Goal: Information Seeking & Learning: Learn about a topic

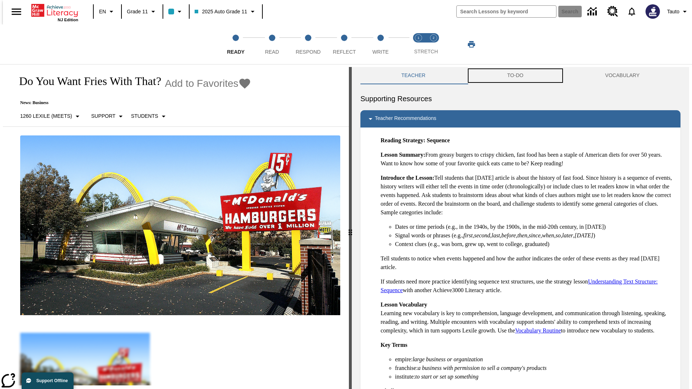
click at [516, 76] on button "TO-DO" at bounding box center [516, 75] width 98 height 17
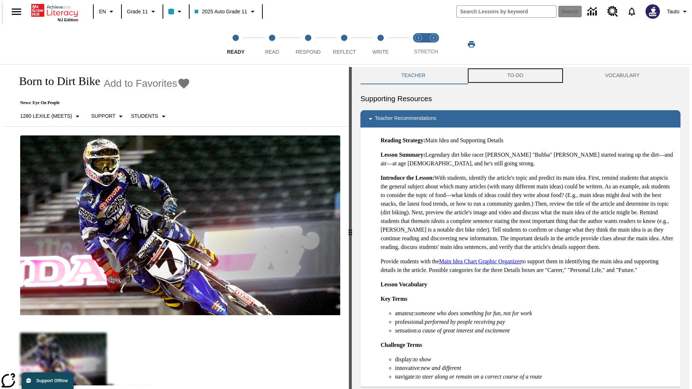
click at [516, 76] on button "TO-DO" at bounding box center [516, 75] width 98 height 17
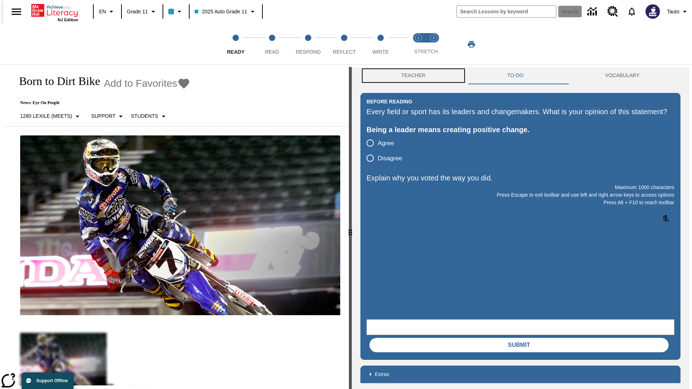
scroll to position [0, 0]
